Goal: Task Accomplishment & Management: Use online tool/utility

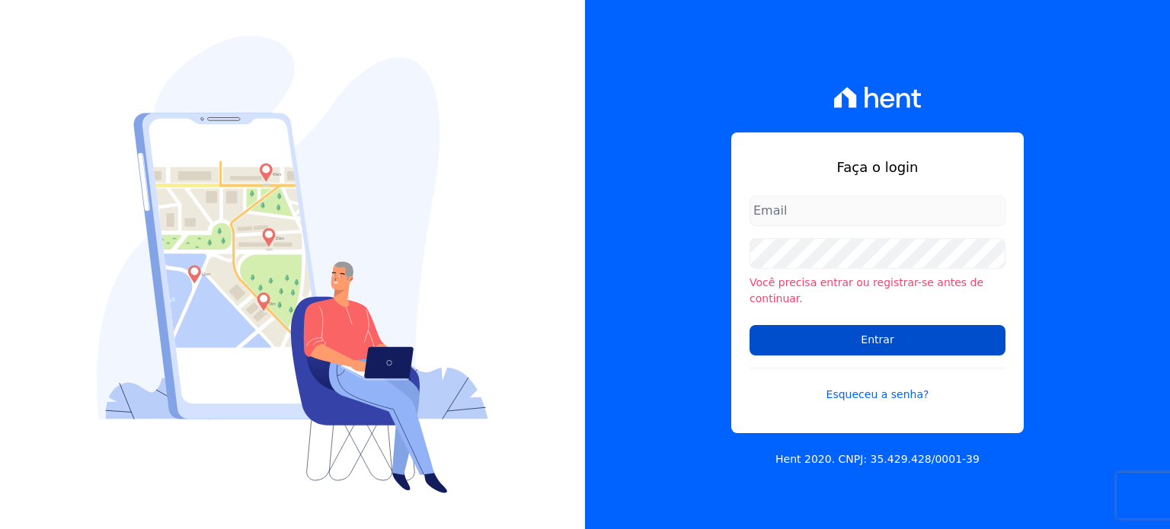
type input "[PERSON_NAME][EMAIL_ADDRESS][DOMAIN_NAME]"
click at [905, 337] on input "Entrar" at bounding box center [877, 340] width 256 height 30
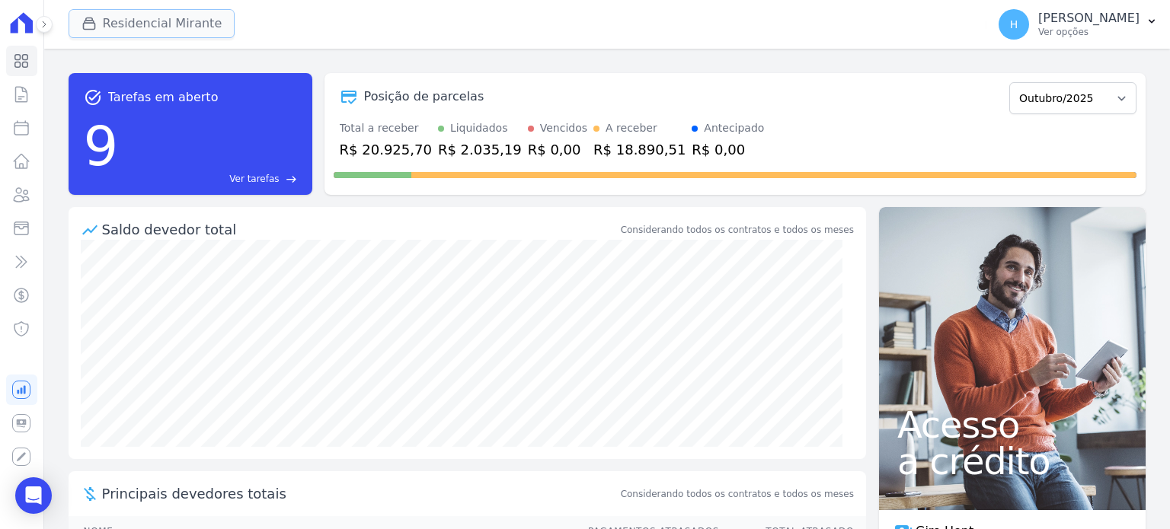
click at [161, 20] on button "Residencial Mirante" at bounding box center [152, 23] width 167 height 29
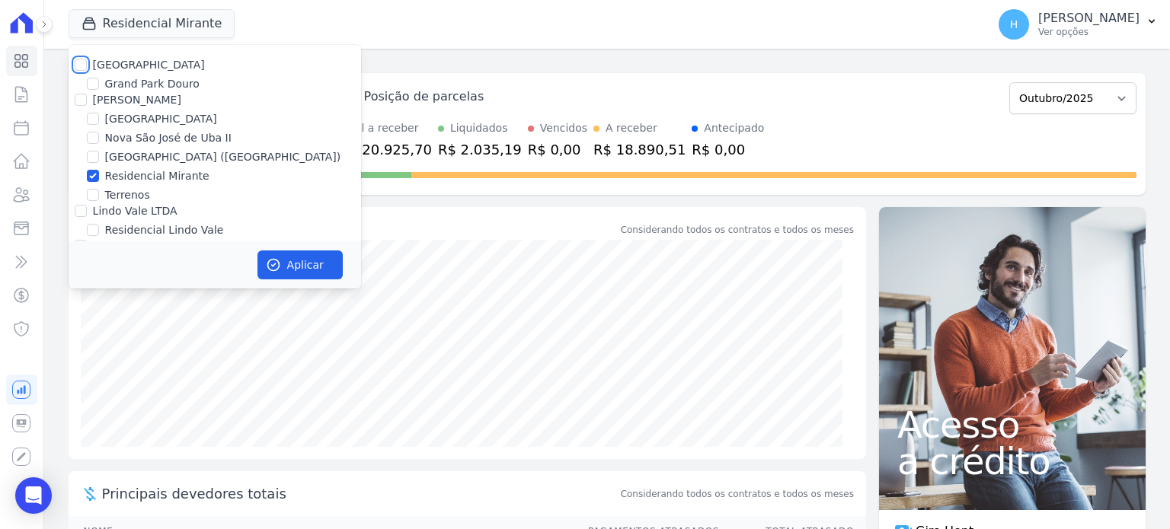
click at [80, 65] on input "Residencial Park" at bounding box center [81, 65] width 12 height 12
checkbox input "true"
click at [75, 97] on input "JG Freitas" at bounding box center [81, 100] width 12 height 12
checkbox input "true"
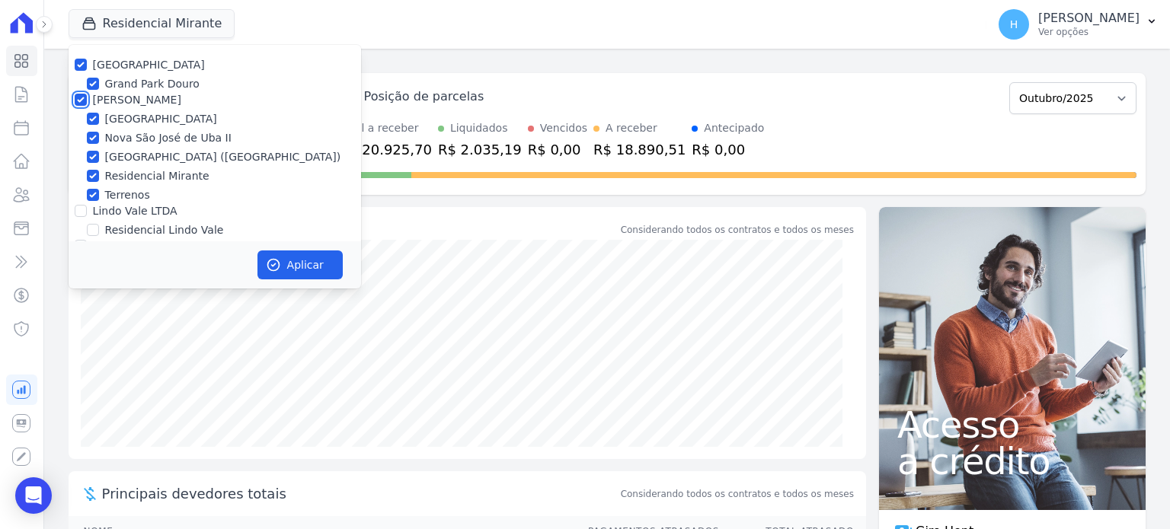
checkbox input "true"
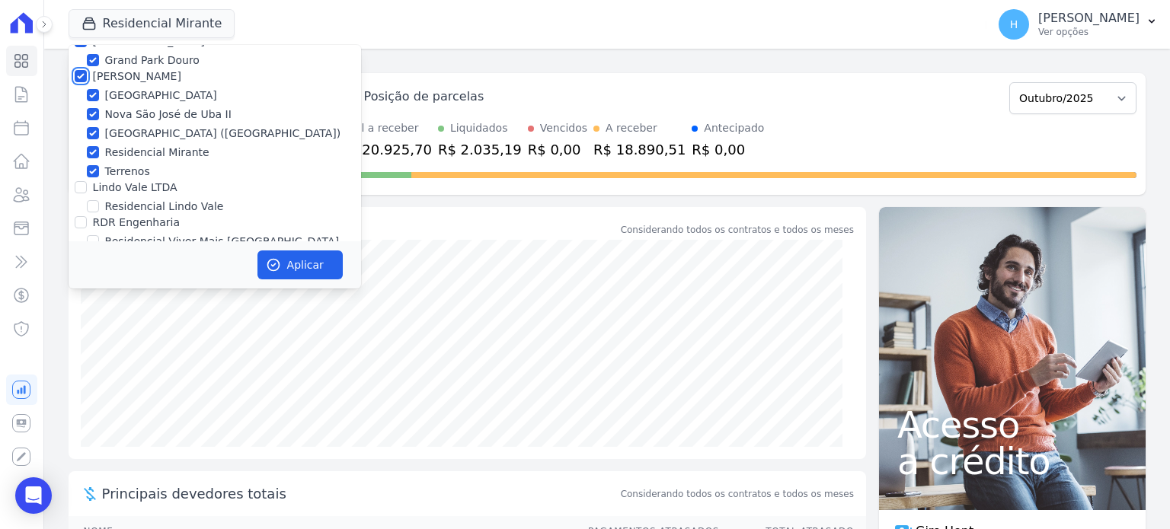
scroll to position [43, 0]
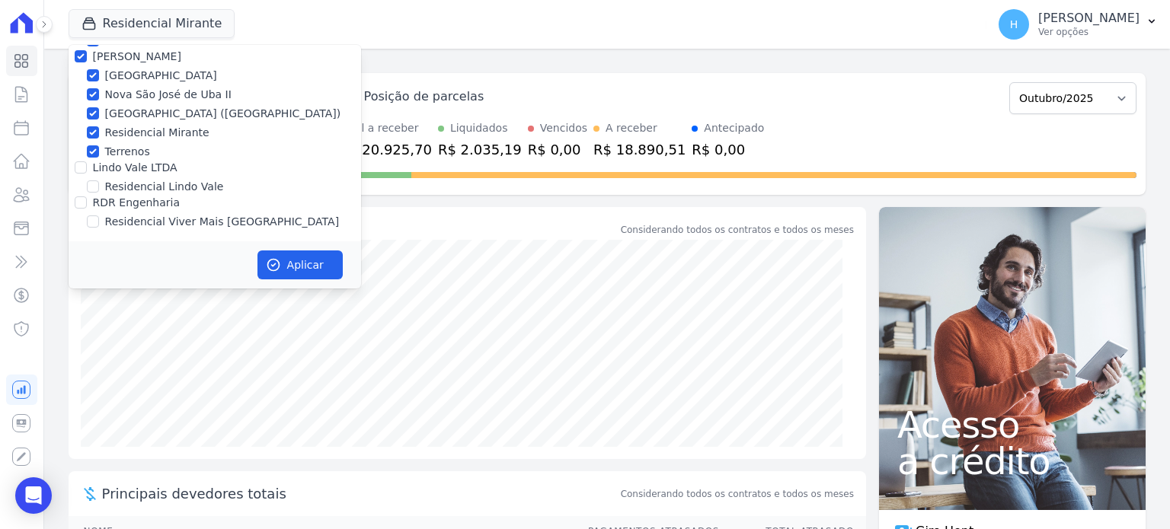
drag, startPoint x: 79, startPoint y: 158, endPoint x: 83, endPoint y: 170, distance: 12.8
click at [79, 158] on div "Terrenos" at bounding box center [215, 152] width 292 height 16
click at [83, 171] on input "Lindo Vale LTDA" at bounding box center [81, 167] width 12 height 12
checkbox input "true"
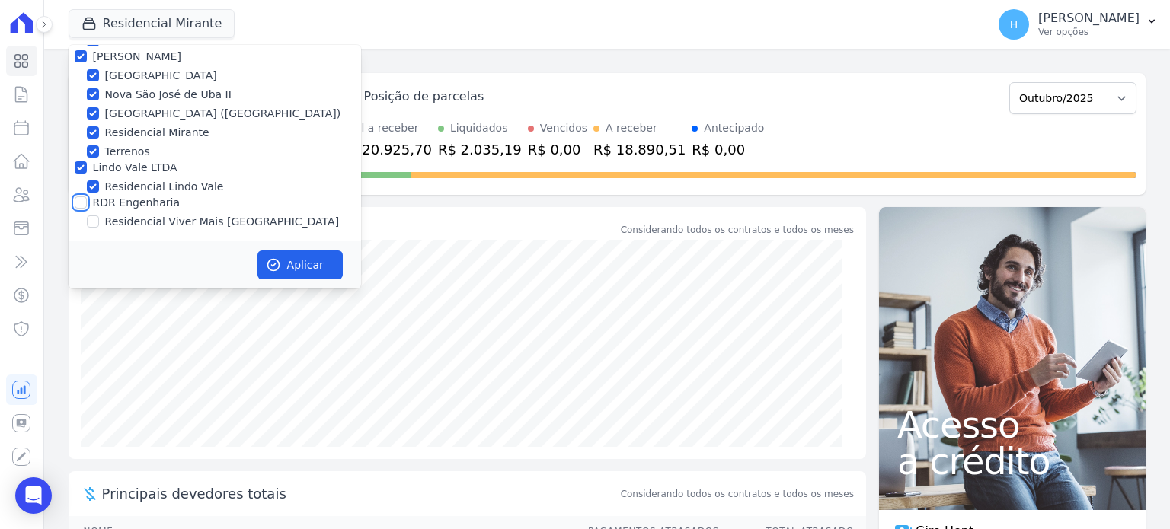
click at [76, 206] on input "RDR Engenharia" at bounding box center [81, 202] width 12 height 12
checkbox input "true"
drag, startPoint x: 295, startPoint y: 266, endPoint x: 777, endPoint y: 164, distance: 492.7
click at [299, 266] on button "Aplicar" at bounding box center [299, 265] width 85 height 29
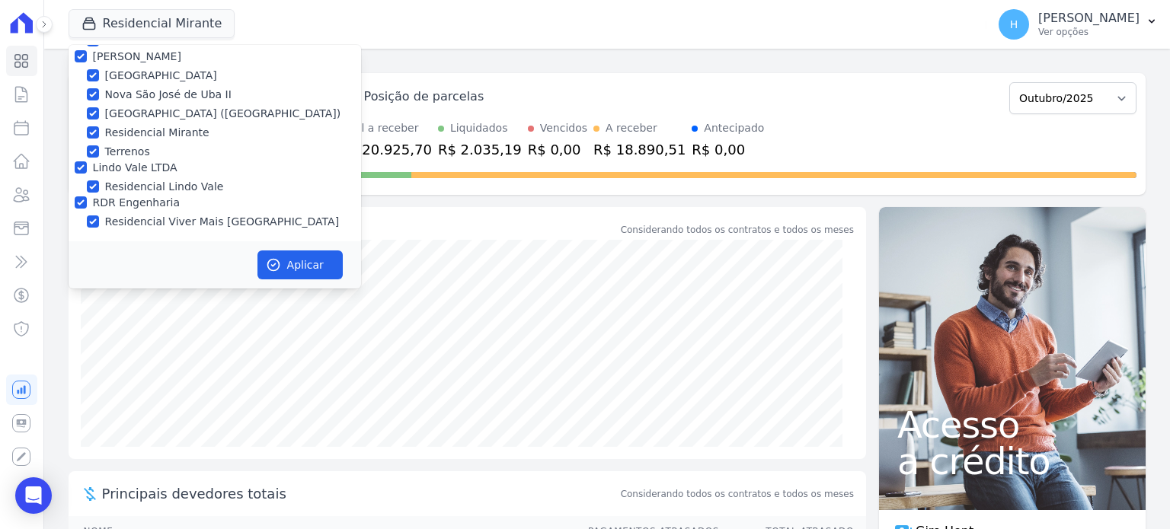
scroll to position [40, 0]
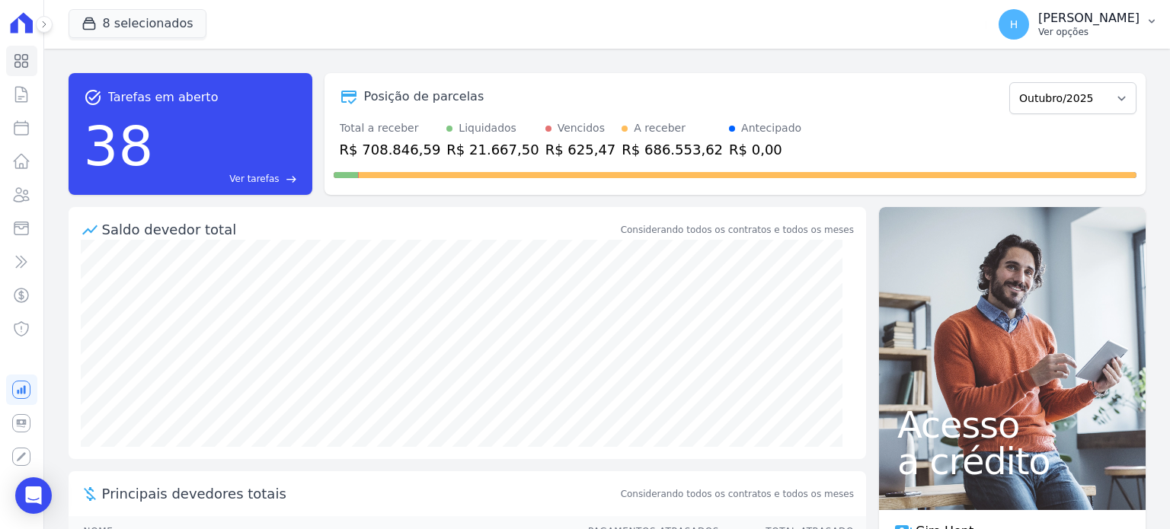
click at [1141, 26] on button "H Hellen Vilaça Ver opções" at bounding box center [1078, 24] width 184 height 43
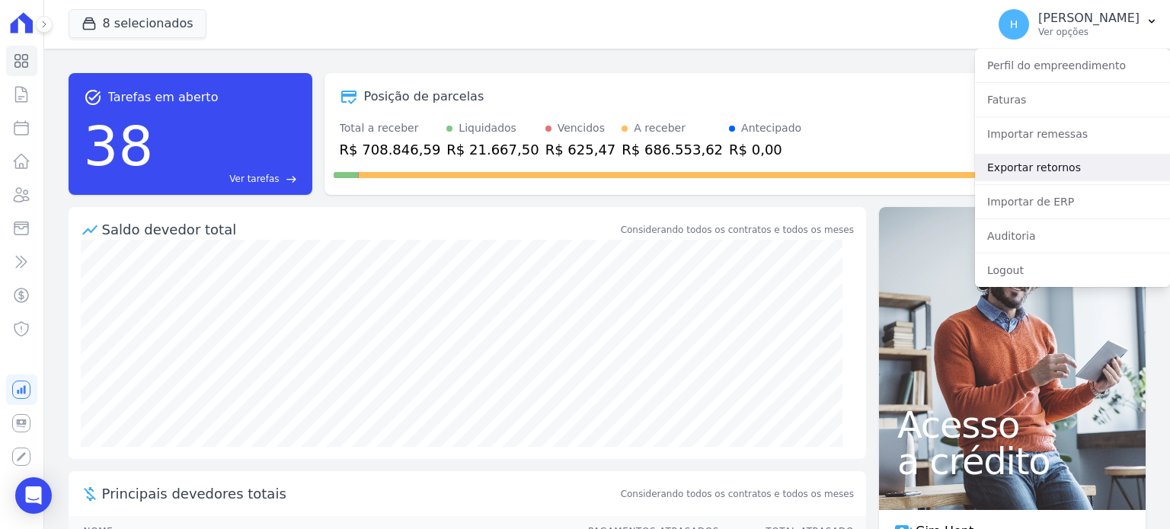
click at [1039, 170] on link "Exportar retornos" at bounding box center [1072, 167] width 195 height 27
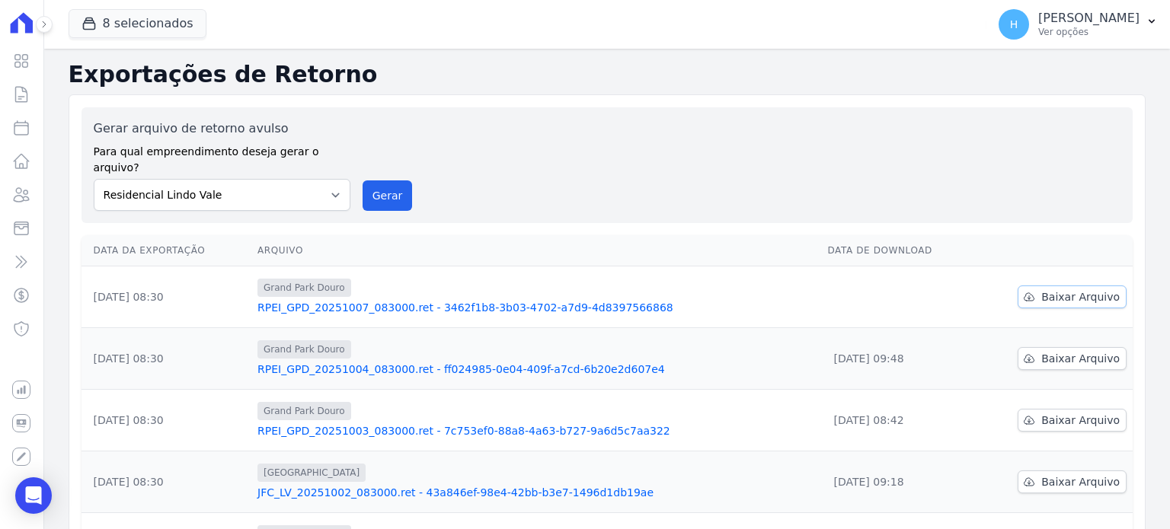
click at [1037, 290] on link "Baixar Arquivo" at bounding box center [1071, 297] width 109 height 23
click at [1145, 35] on button "H Hellen Vilaça Ver opções" at bounding box center [1078, 24] width 184 height 43
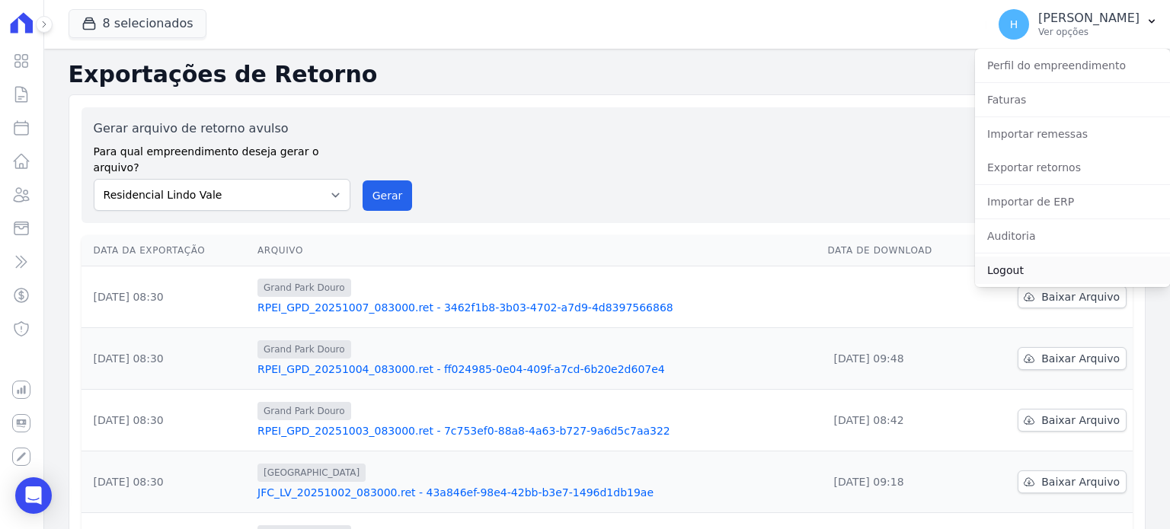
click at [1042, 264] on link "Logout" at bounding box center [1072, 270] width 195 height 27
